Goal: Information Seeking & Learning: Find specific fact

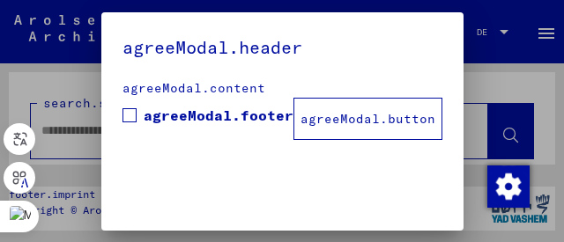
type input "********"
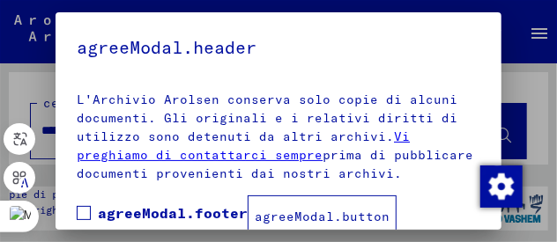
scroll to position [27, 0]
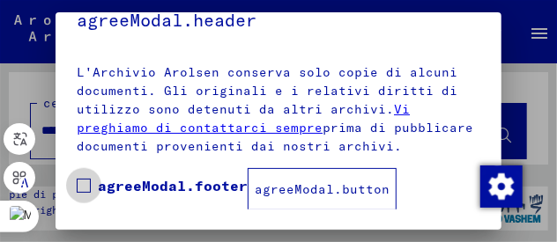
click at [85, 183] on span at bounding box center [84, 186] width 14 height 14
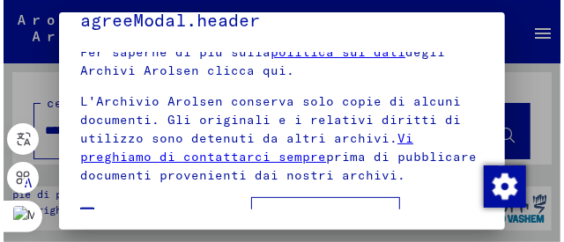
scroll to position [476, 0]
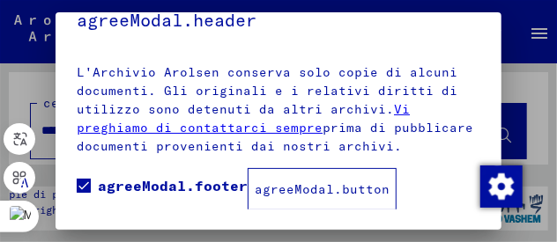
click at [255, 190] on font "agreeModal.button" at bounding box center [322, 190] width 135 height 16
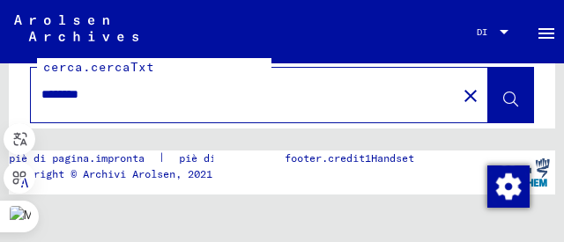
scroll to position [0, 0]
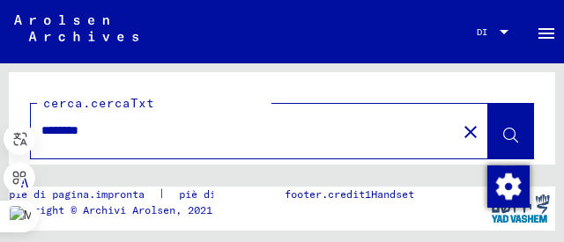
click at [503, 129] on icon at bounding box center [510, 136] width 15 height 15
drag, startPoint x: 110, startPoint y: 134, endPoint x: 419, endPoint y: 116, distance: 308.9
click at [419, 116] on div "********" at bounding box center [238, 131] width 415 height 40
click at [460, 129] on mat-icon "close" at bounding box center [470, 132] width 21 height 21
click at [508, 141] on button at bounding box center [510, 131] width 45 height 55
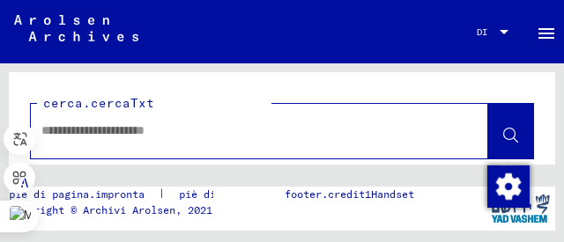
scroll to position [36, 0]
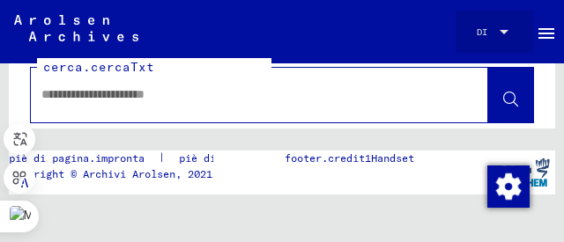
click at [500, 33] on div at bounding box center [504, 32] width 9 height 4
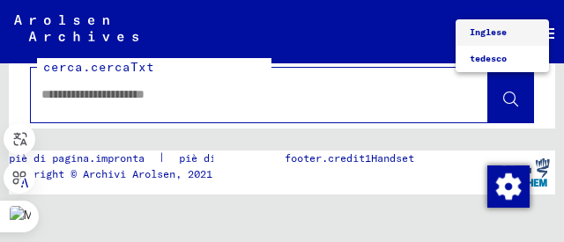
click at [387, 43] on div at bounding box center [282, 121] width 564 height 242
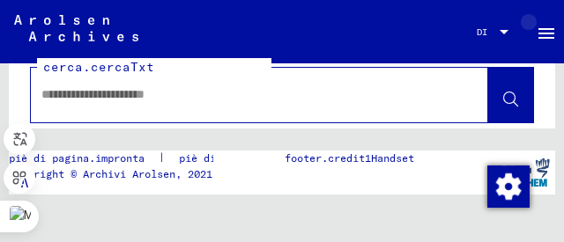
click at [545, 28] on mat-icon "menu" at bounding box center [546, 33] width 21 height 21
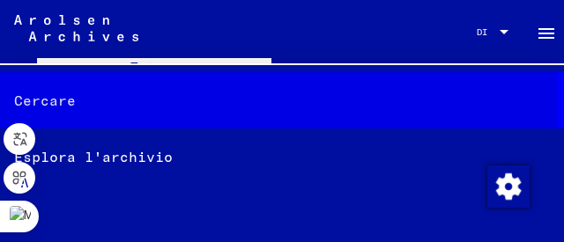
click at [79, 99] on div "Cercare" at bounding box center [282, 100] width 564 height 56
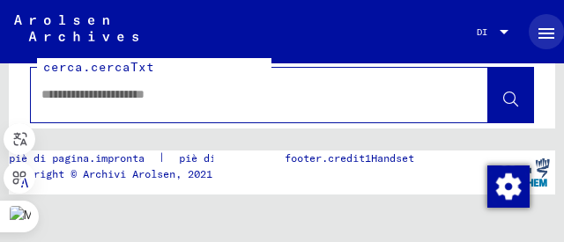
click at [100, 100] on input "text" at bounding box center [243, 94] width 404 height 19
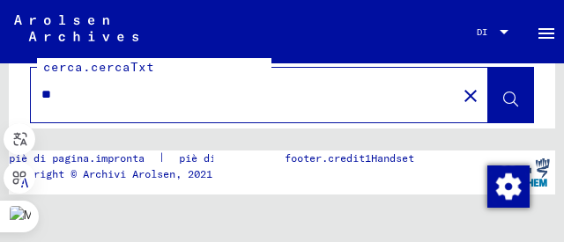
type input "*"
type input "********"
click at [510, 96] on button at bounding box center [510, 95] width 45 height 55
drag, startPoint x: 500, startPoint y: 97, endPoint x: 312, endPoint y: 107, distance: 187.9
click at [312, 107] on div "********" at bounding box center [238, 95] width 415 height 40
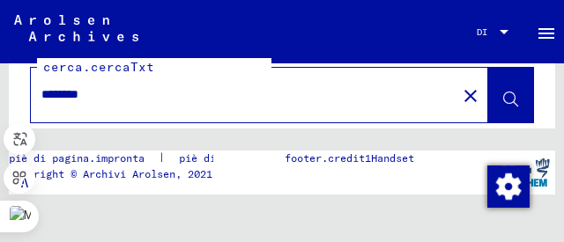
click at [503, 101] on icon at bounding box center [510, 100] width 15 height 15
click at [506, 185] on img "button" at bounding box center [508, 187] width 42 height 42
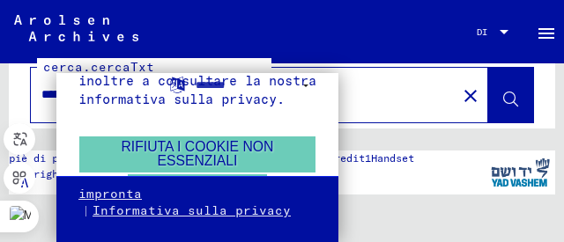
scroll to position [187, 0]
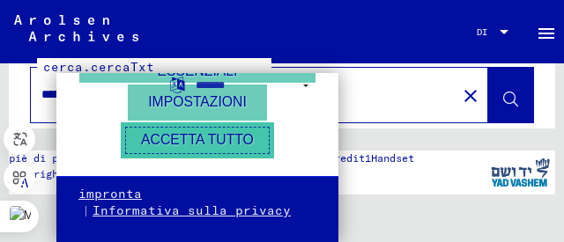
click at [231, 138] on font "Accetta tutto" at bounding box center [197, 139] width 113 height 15
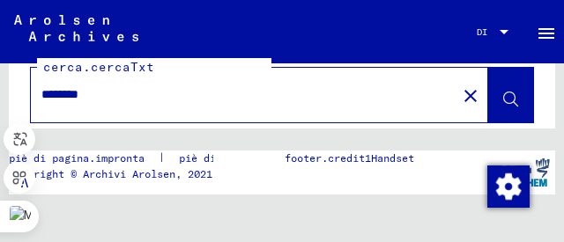
click at [361, 173] on figure "footer.credit1Handset" at bounding box center [350, 172] width 273 height 42
click at [508, 194] on img "button" at bounding box center [508, 187] width 42 height 42
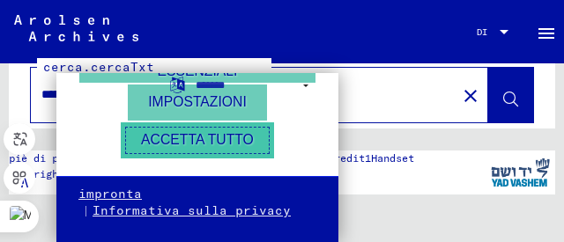
click at [250, 136] on font "Accetta tutto" at bounding box center [197, 139] width 113 height 15
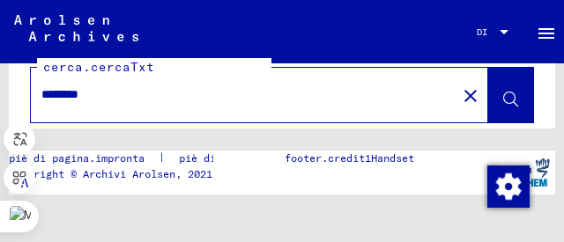
scroll to position [0, 0]
